Goal: Transaction & Acquisition: Purchase product/service

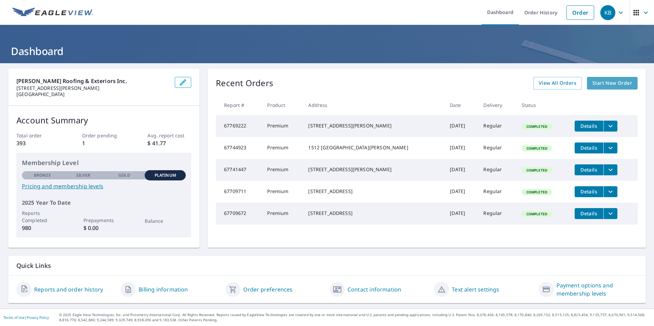
click at [605, 82] on span "Start New Order" at bounding box center [612, 83] width 40 height 9
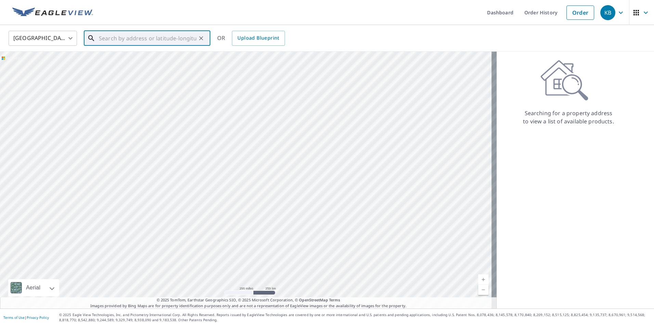
click at [102, 40] on input "text" at bounding box center [147, 38] width 97 height 19
click at [112, 66] on p "[GEOGRAPHIC_DATA]" at bounding box center [150, 65] width 107 height 7
type input "[STREET_ADDRESS]"
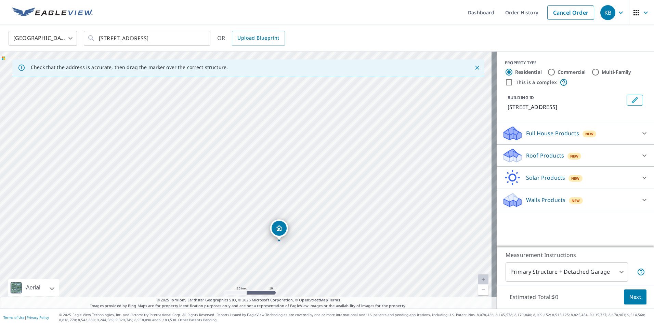
drag, startPoint x: 207, startPoint y: 183, endPoint x: 276, endPoint y: 226, distance: 81.7
click at [507, 158] on icon at bounding box center [511, 153] width 15 height 9
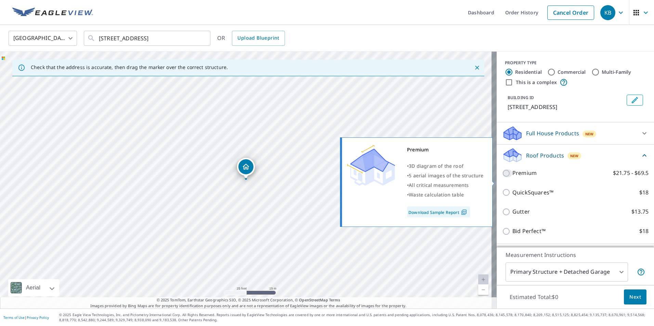
click at [502, 177] on input "Premium $21.75 - $69.5" at bounding box center [507, 173] width 10 height 8
checkbox input "true"
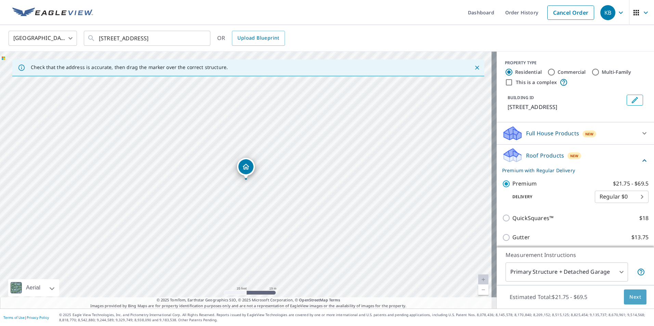
click at [636, 296] on button "Next" at bounding box center [635, 297] width 23 height 15
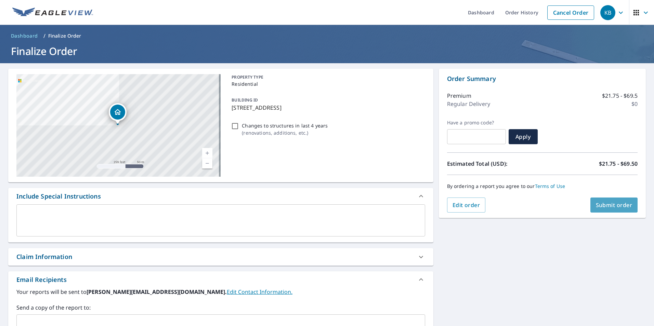
click at [595, 201] on span "Submit order" at bounding box center [613, 205] width 37 height 8
checkbox input "true"
